Goal: Find specific page/section: Find specific page/section

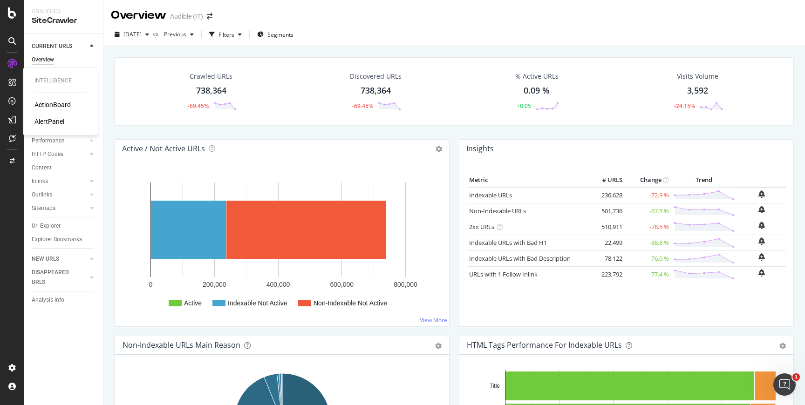
click at [49, 106] on div "ActionBoard" at bounding box center [52, 104] width 36 height 9
